Goal: Communication & Community: Answer question/provide support

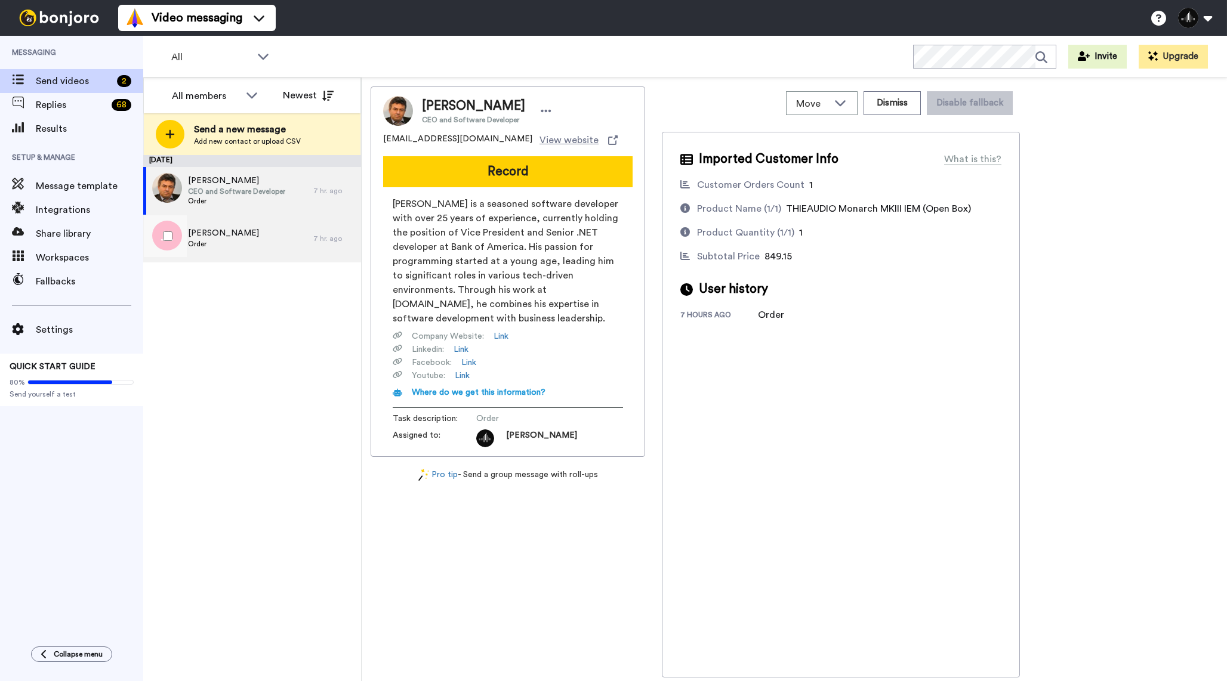
click at [292, 243] on div "[PERSON_NAME] Order" at bounding box center [228, 239] width 170 height 48
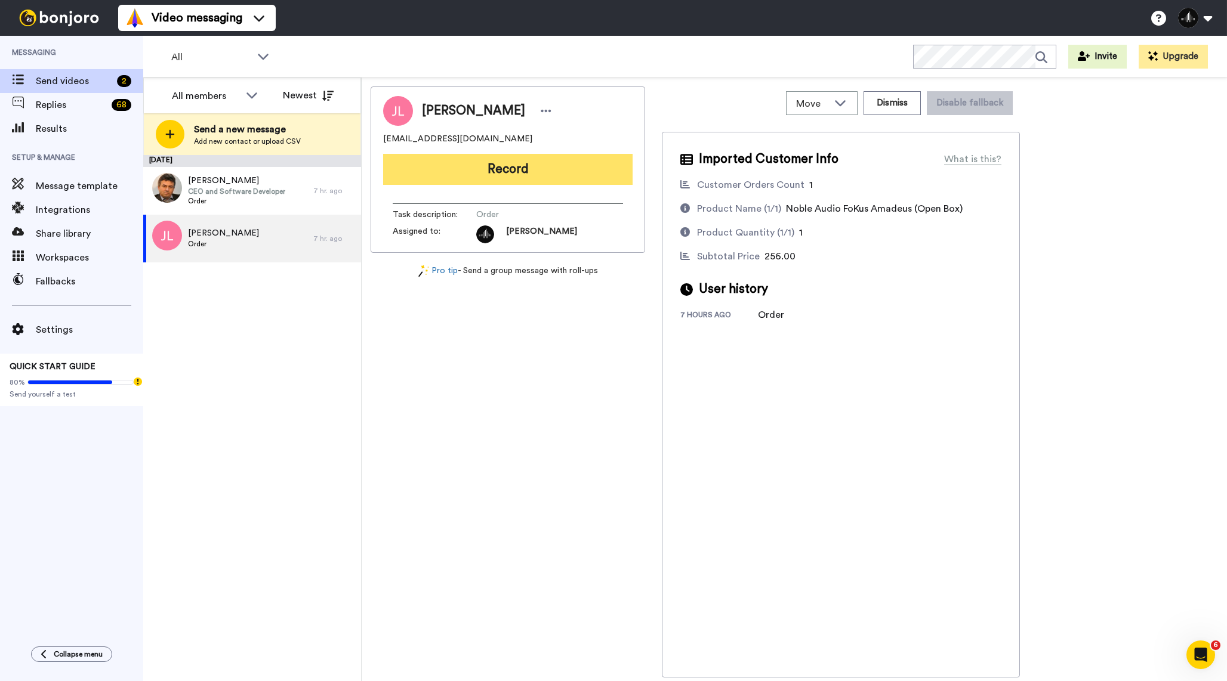
click at [524, 178] on button "Record" at bounding box center [507, 169] width 249 height 31
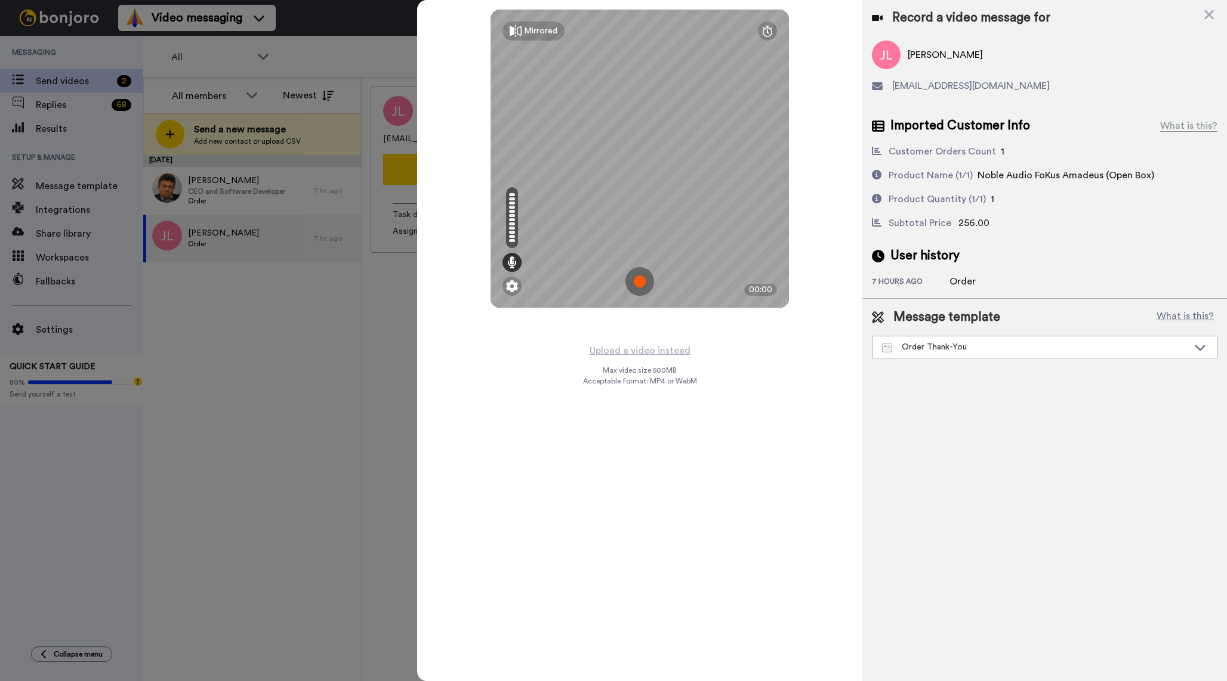
click at [645, 280] on img at bounding box center [639, 281] width 29 height 29
click at [646, 279] on img at bounding box center [639, 281] width 29 height 29
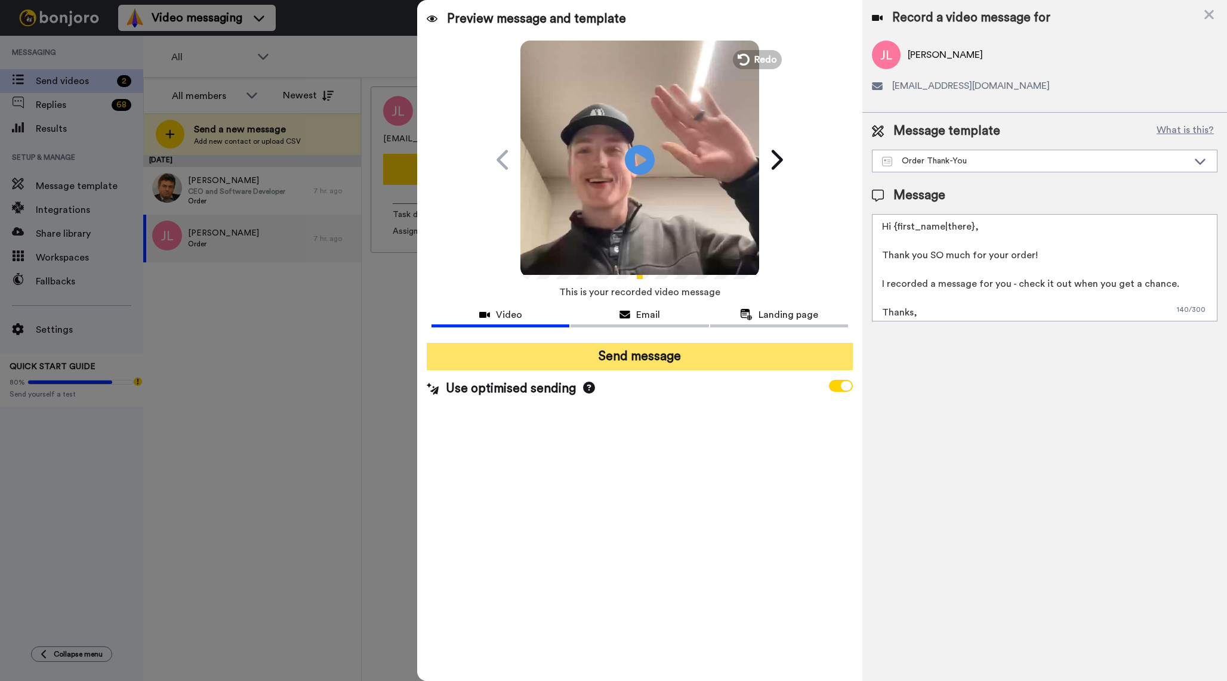
click at [711, 347] on button "Send message" at bounding box center [640, 356] width 426 height 27
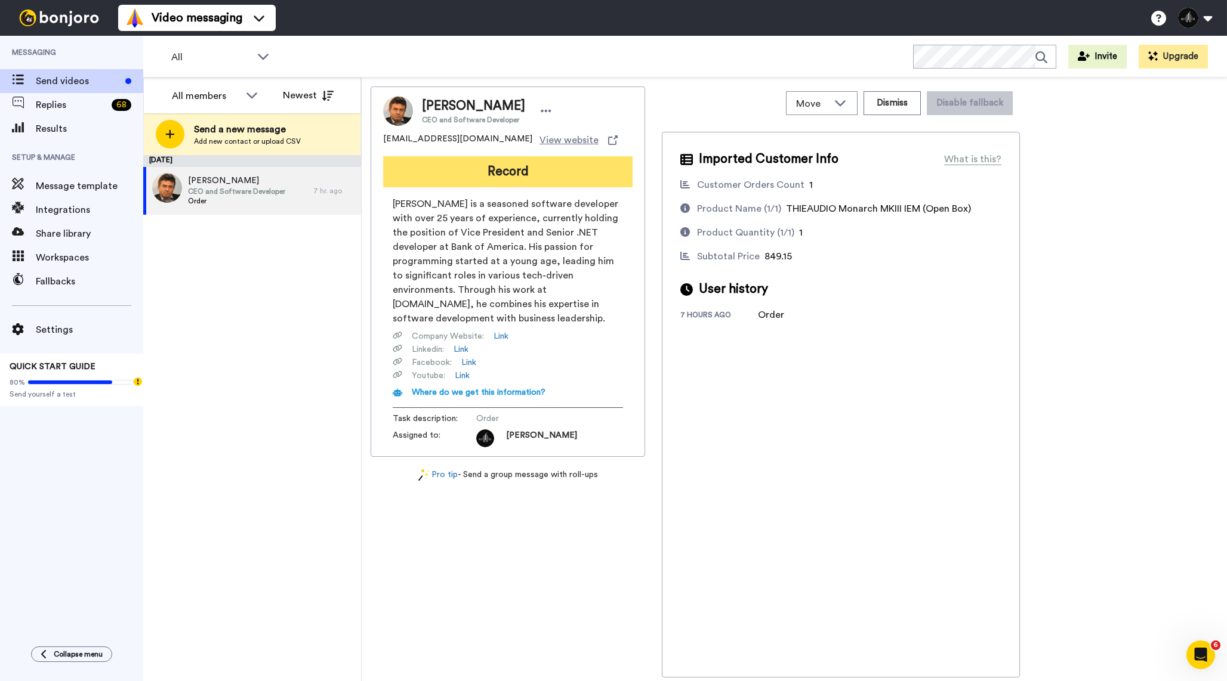
click at [525, 180] on button "Record" at bounding box center [507, 171] width 249 height 31
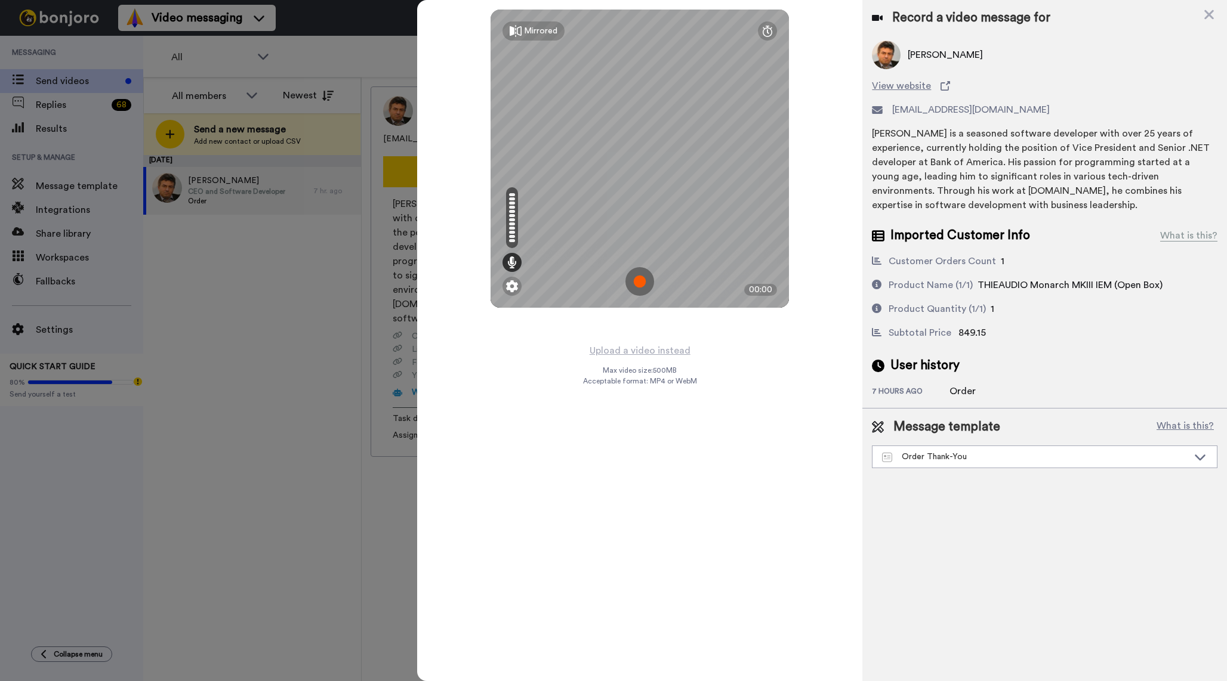
click at [638, 283] on img at bounding box center [639, 281] width 29 height 29
click at [645, 285] on img at bounding box center [639, 281] width 29 height 29
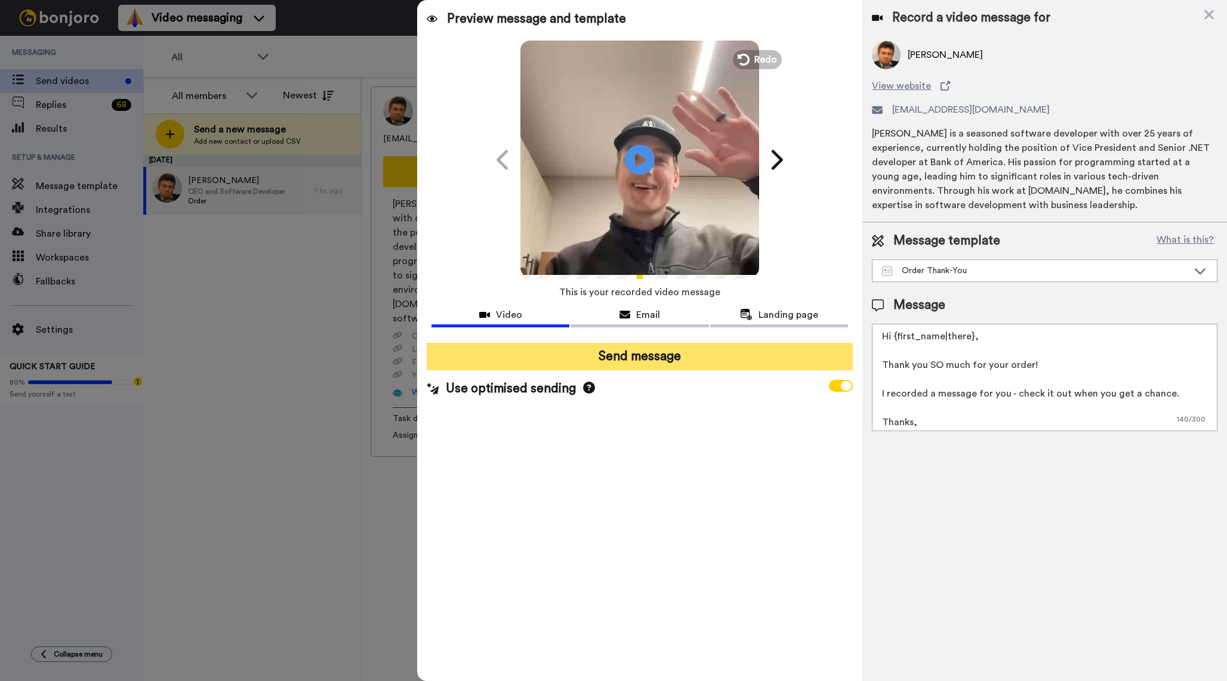
click at [652, 358] on button "Send message" at bounding box center [640, 356] width 426 height 27
